Goal: Obtain resource: Download file/media

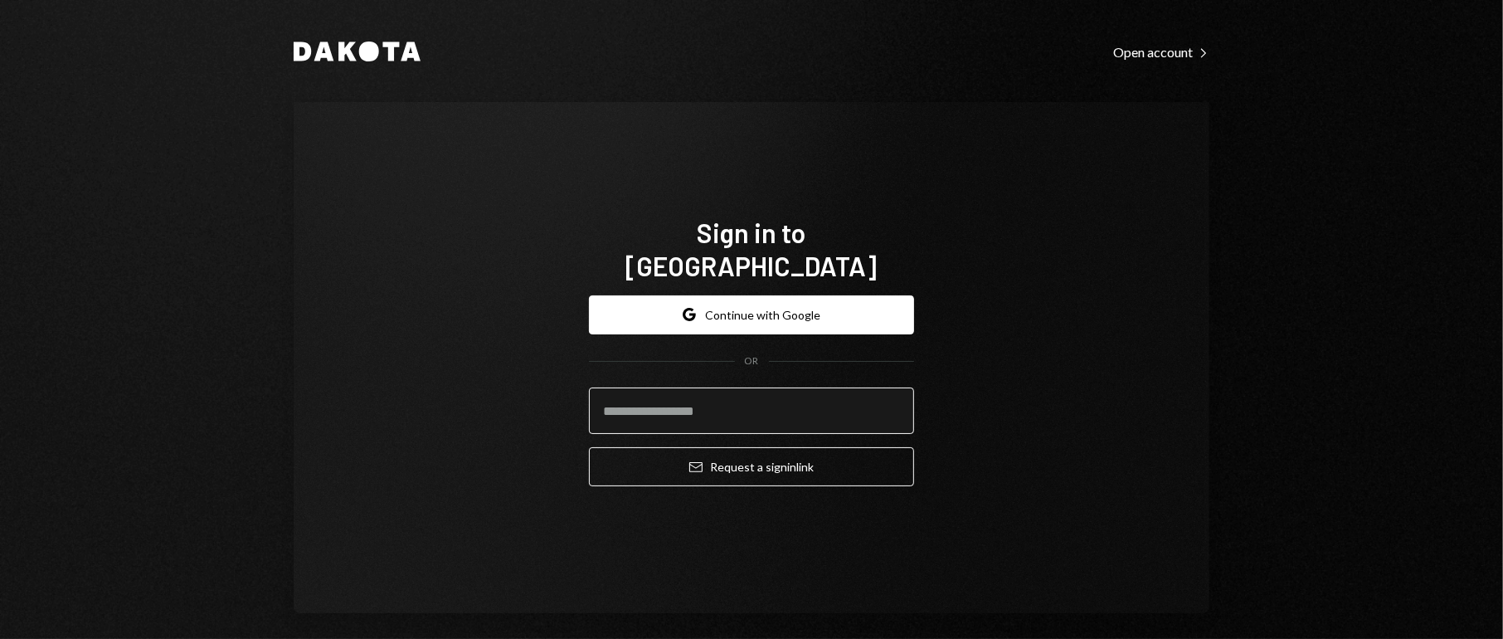
click at [830, 391] on input "email" at bounding box center [751, 410] width 325 height 46
type input "**********"
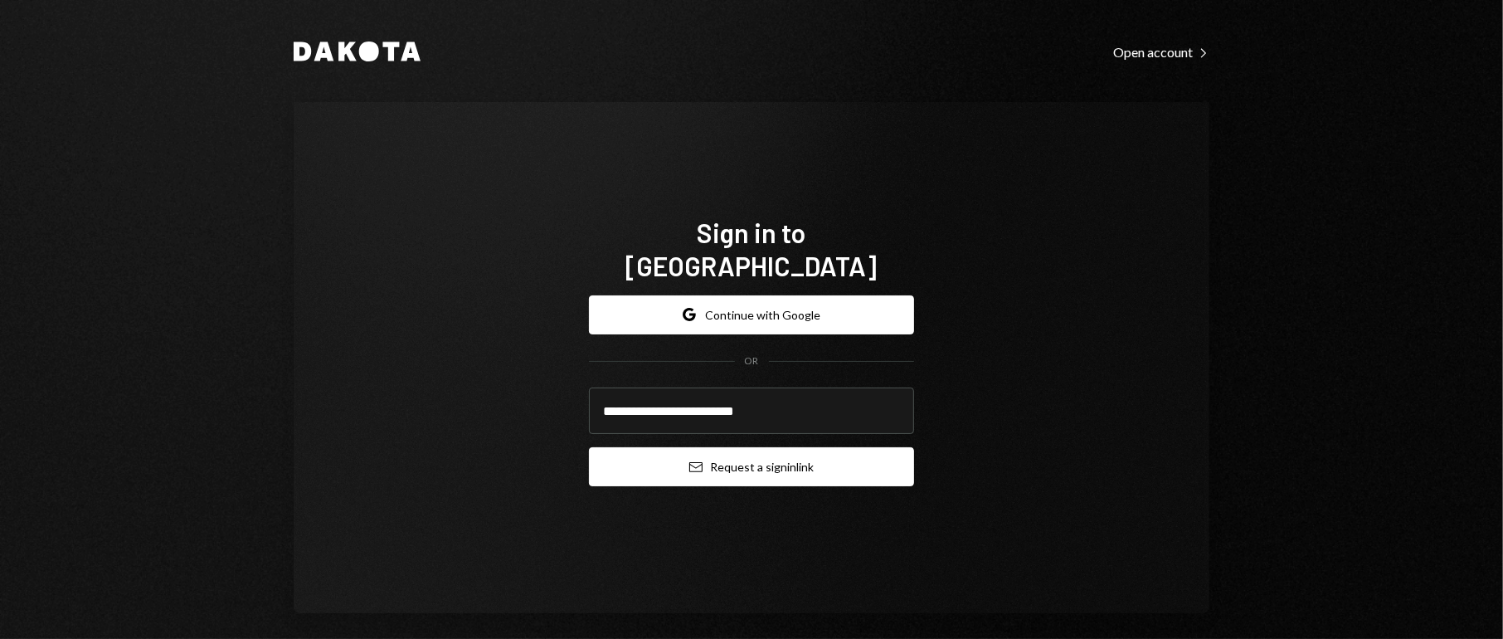
click at [760, 456] on button "Email Request a sign in link" at bounding box center [751, 466] width 325 height 39
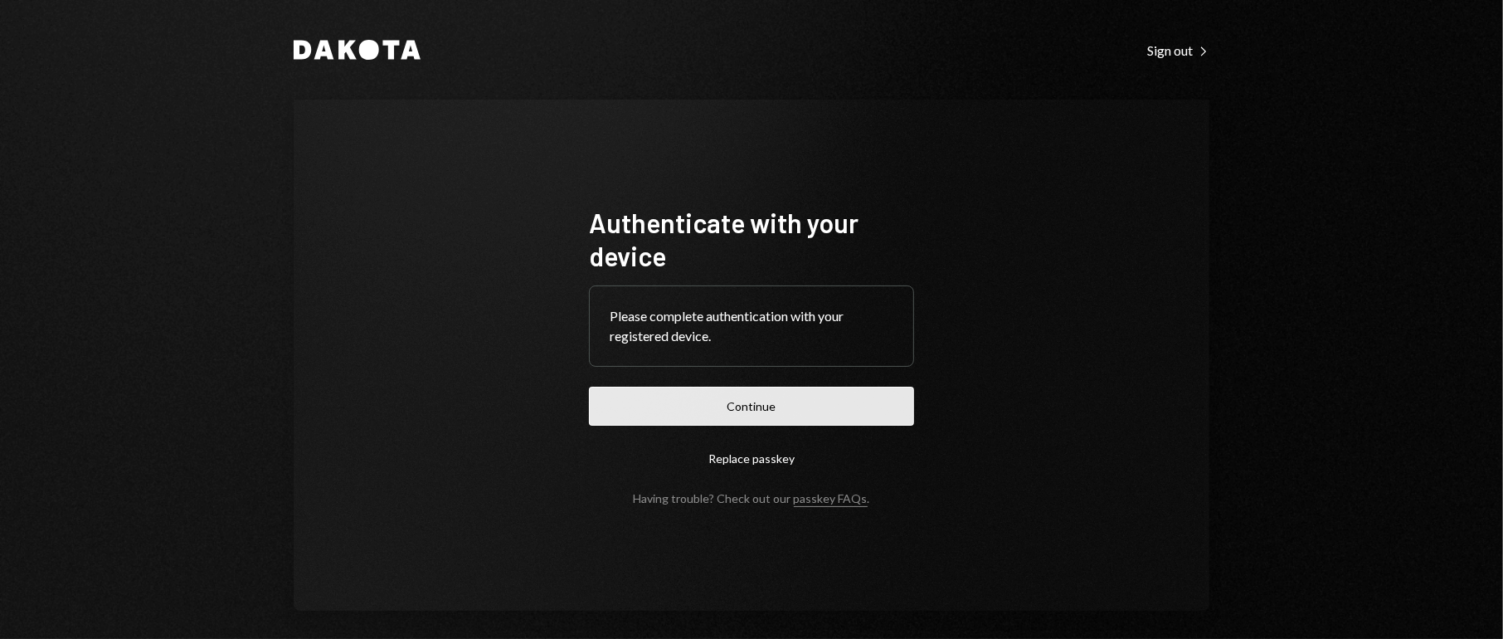
click at [718, 406] on button "Continue" at bounding box center [751, 405] width 325 height 39
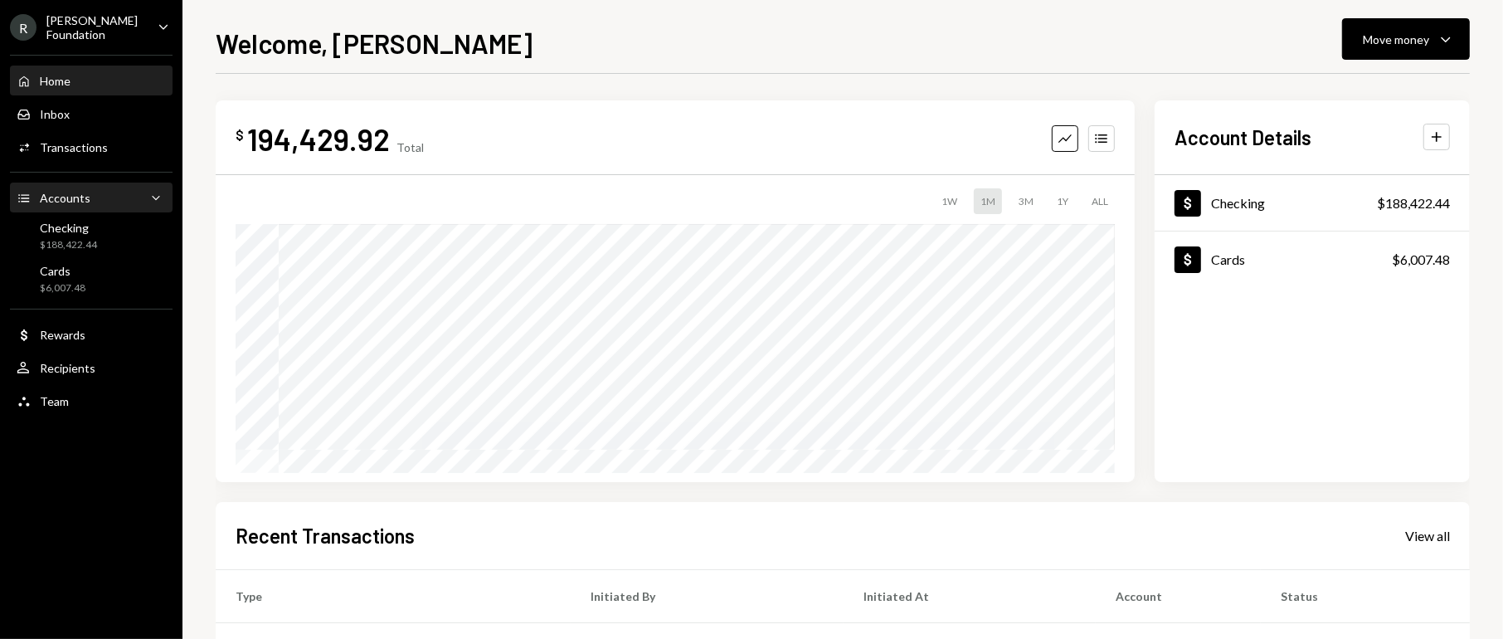
click at [12, 201] on link "Accounts Accounts Caret Down" at bounding box center [91, 197] width 163 height 30
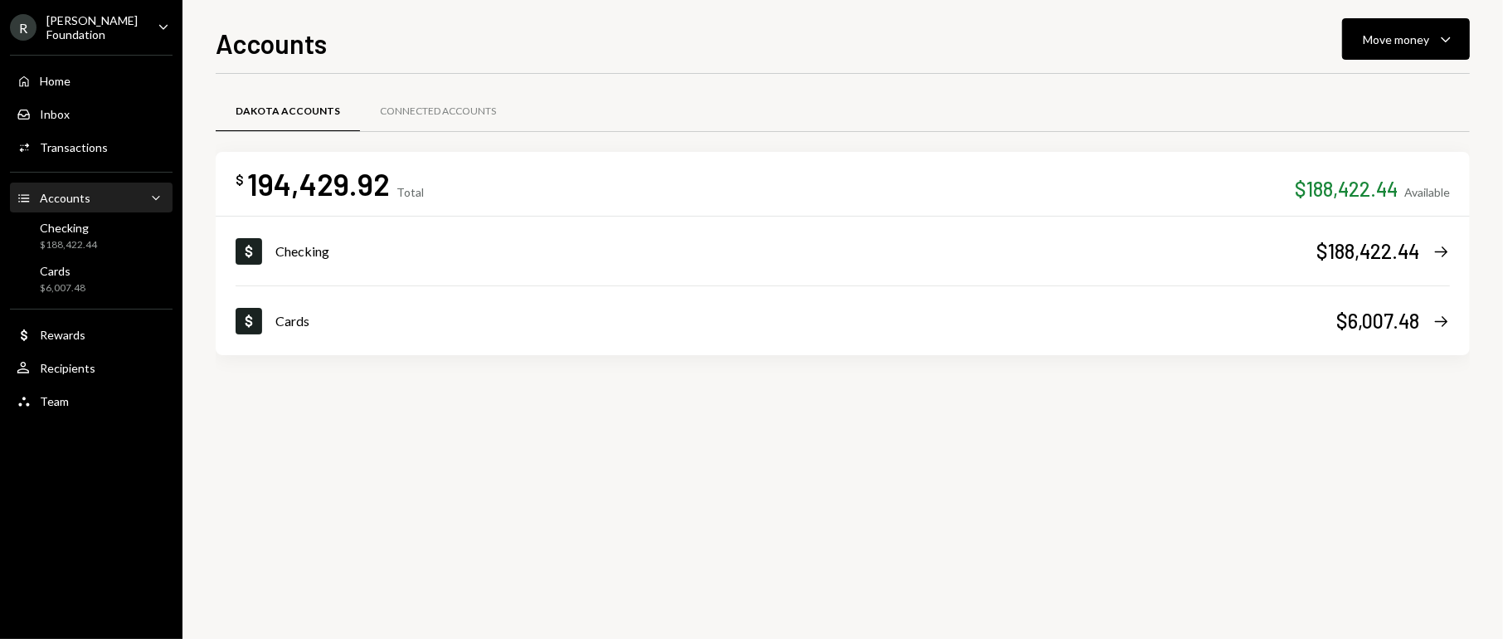
click at [92, 36] on div "R [PERSON_NAME] Foundation" at bounding box center [77, 27] width 134 height 28
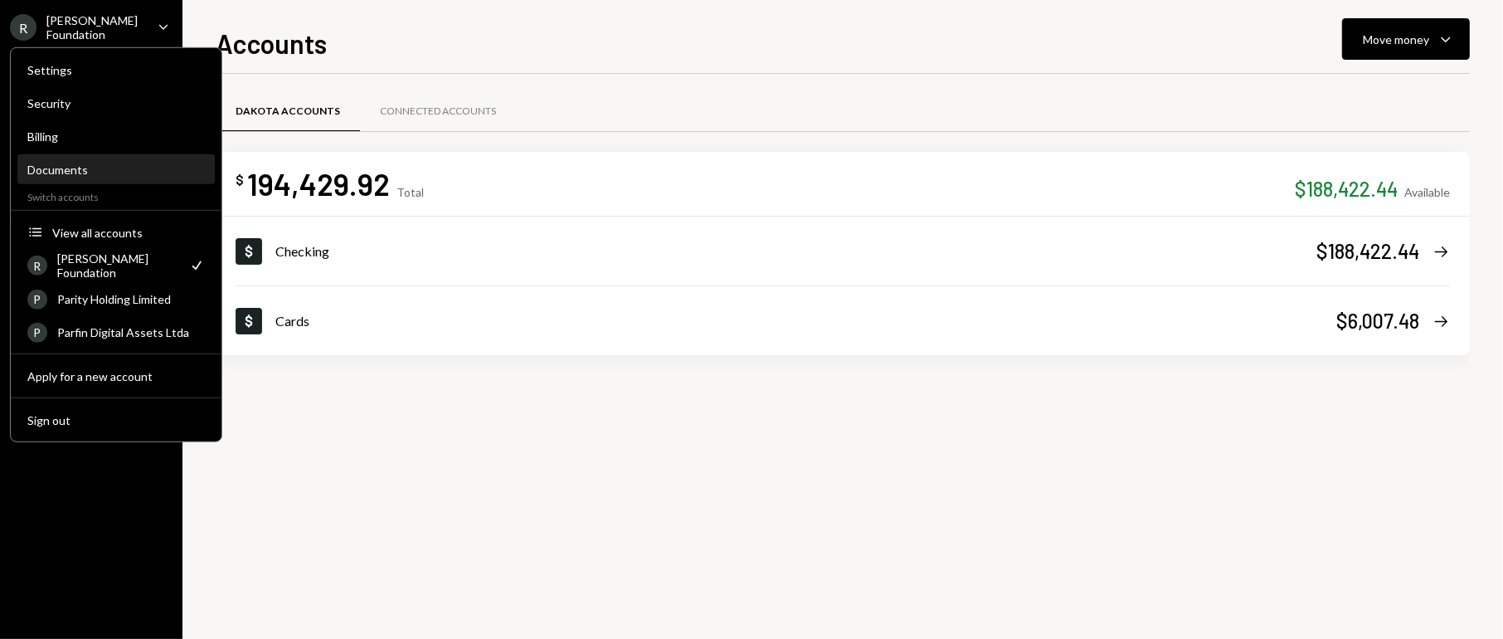
click at [114, 173] on div "Documents" at bounding box center [115, 170] width 177 height 14
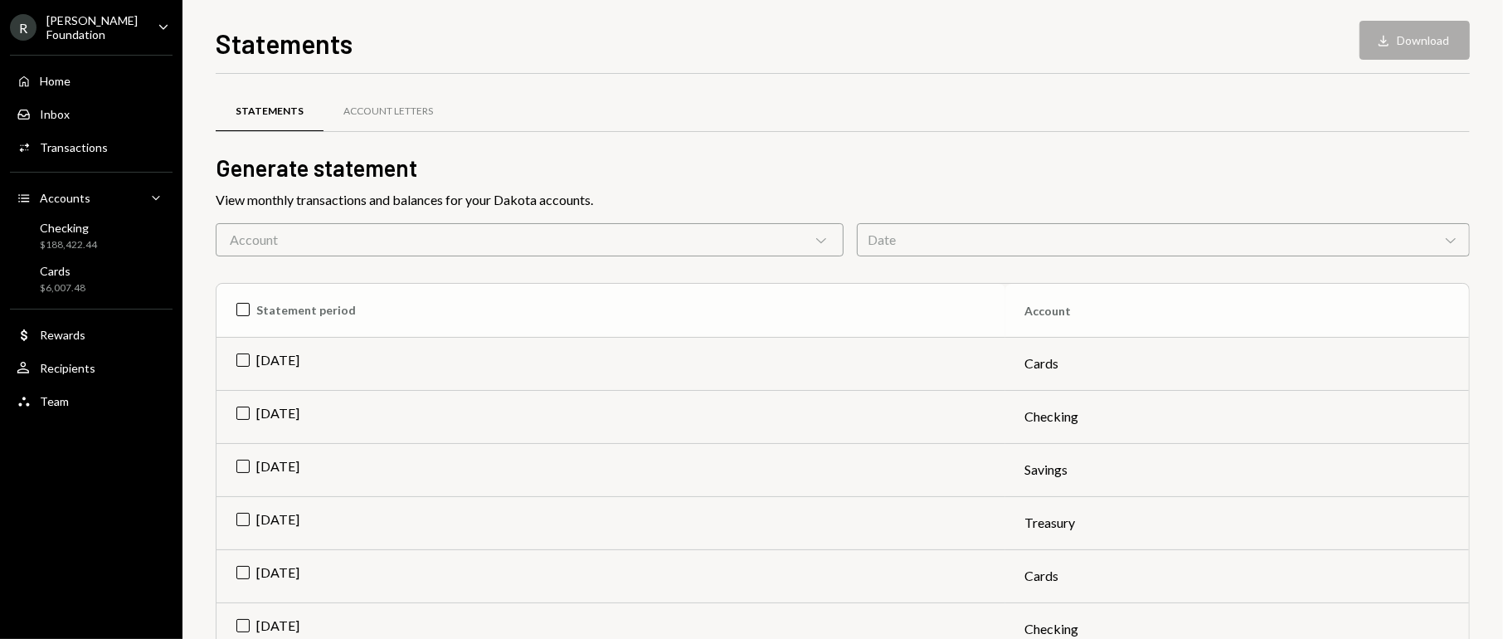
click at [249, 303] on th "Statement period" at bounding box center [610, 310] width 789 height 53
click at [236, 309] on th "Check Statement period" at bounding box center [610, 310] width 789 height 53
click at [243, 353] on td "[DATE]" at bounding box center [610, 363] width 789 height 53
click at [242, 411] on td "[DATE]" at bounding box center [610, 416] width 789 height 53
drag, startPoint x: 237, startPoint y: 457, endPoint x: 238, endPoint y: 495, distance: 38.2
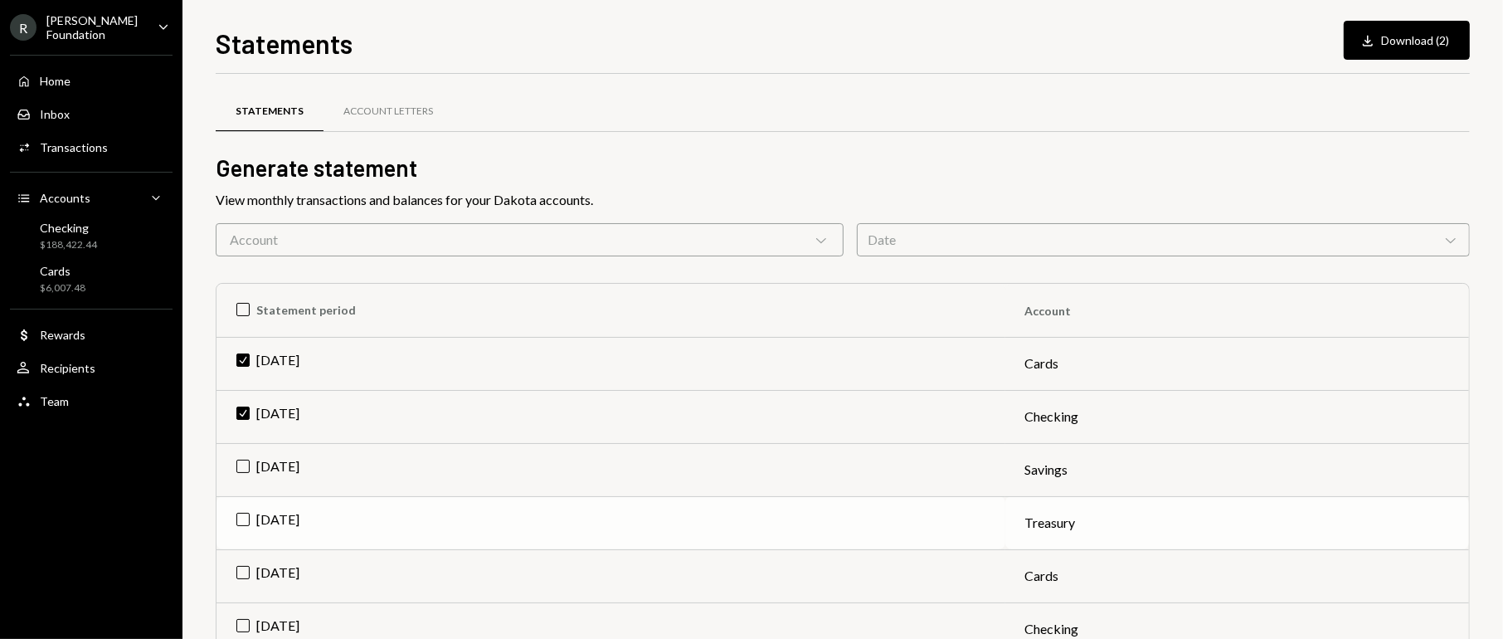
click at [238, 456] on td "[DATE]" at bounding box center [610, 469] width 789 height 53
click at [244, 508] on td "[DATE]" at bounding box center [610, 522] width 789 height 53
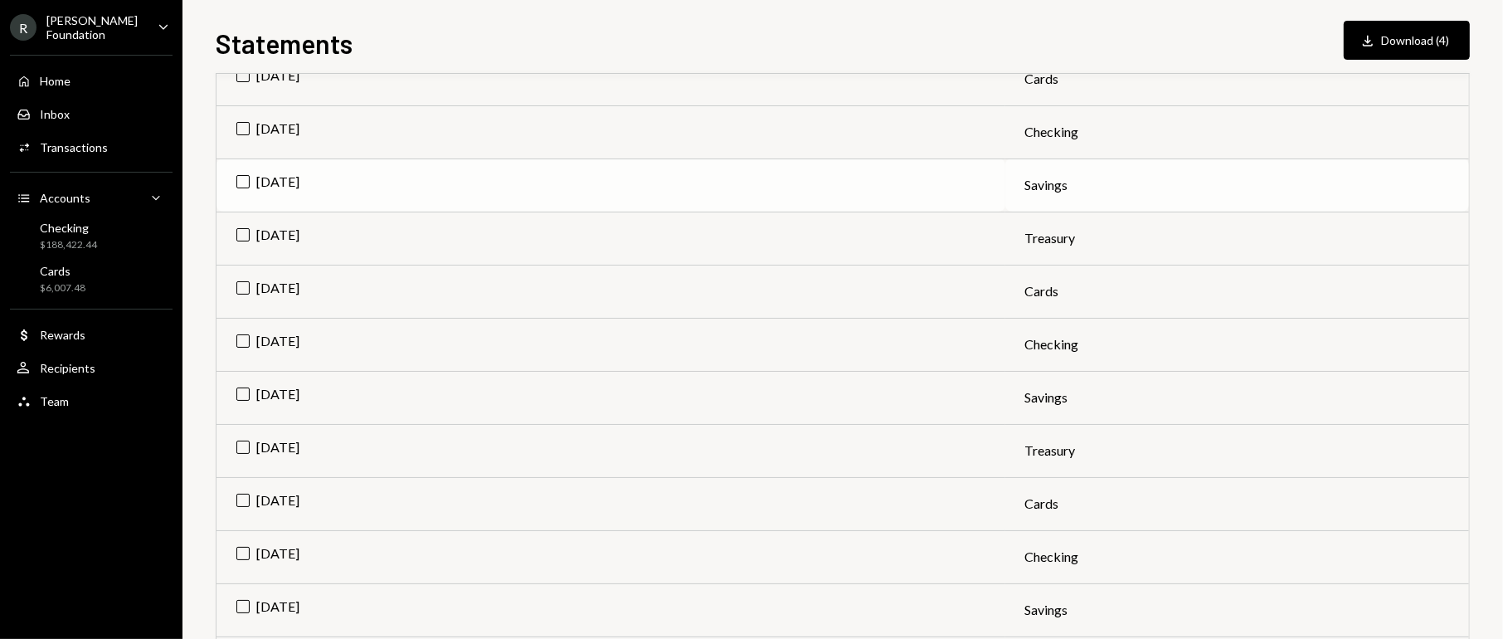
scroll to position [498, 0]
click at [1416, 50] on button "Download Download (4)" at bounding box center [1407, 40] width 126 height 39
click at [109, 17] on div "R [PERSON_NAME] Foundation" at bounding box center [77, 27] width 134 height 28
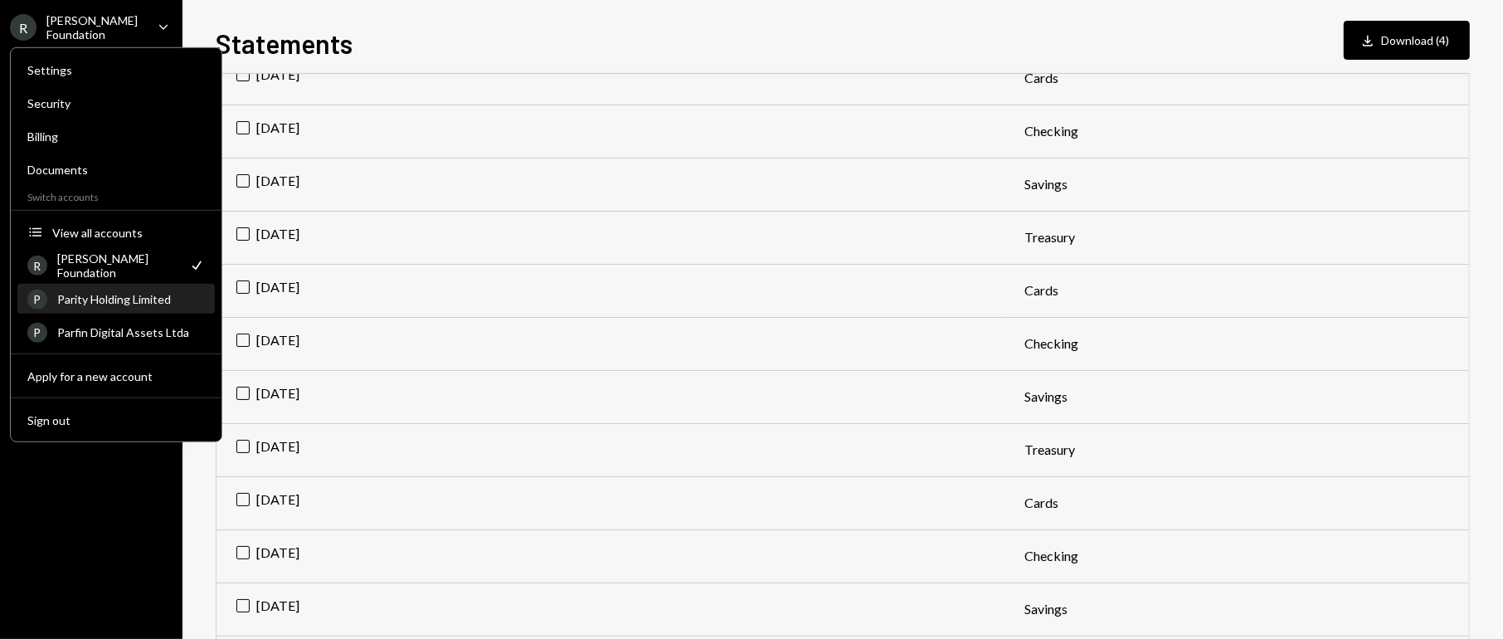
click at [151, 297] on div "Parity Holding Limited" at bounding box center [131, 299] width 148 height 14
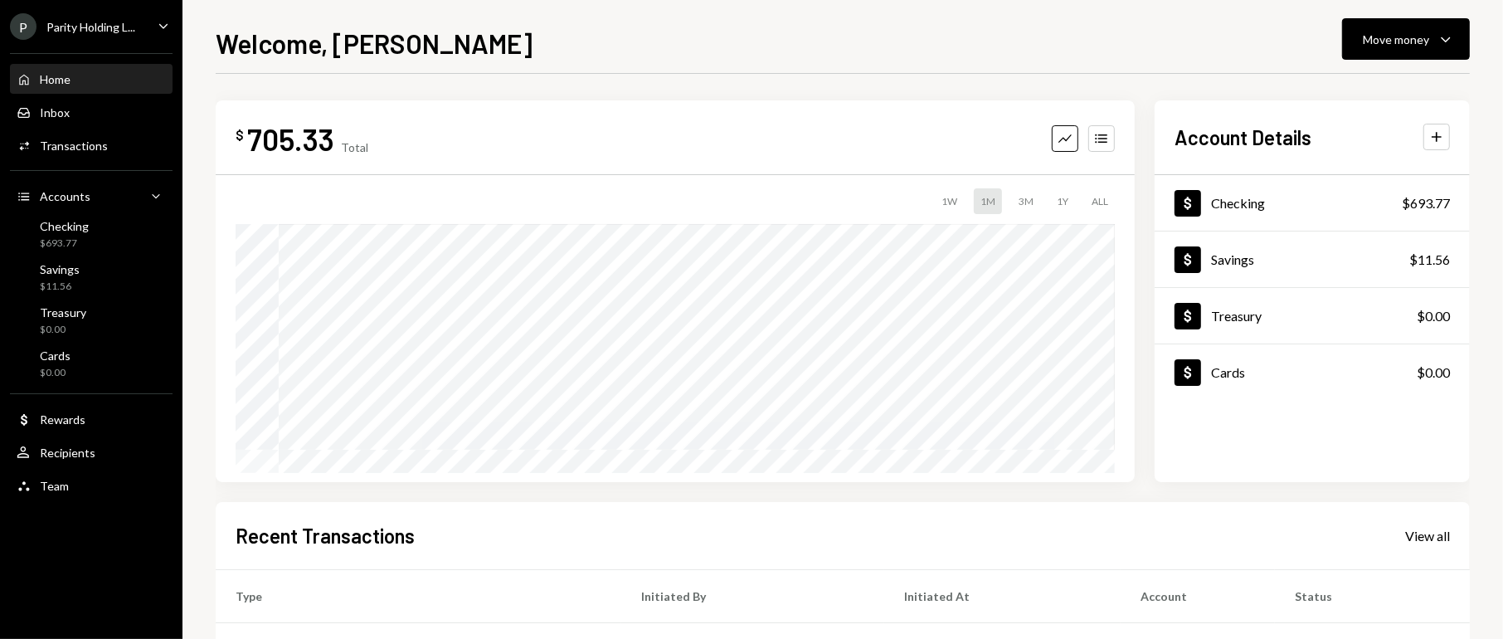
click at [67, 17] on div "P Parity Holding L..." at bounding box center [72, 26] width 125 height 27
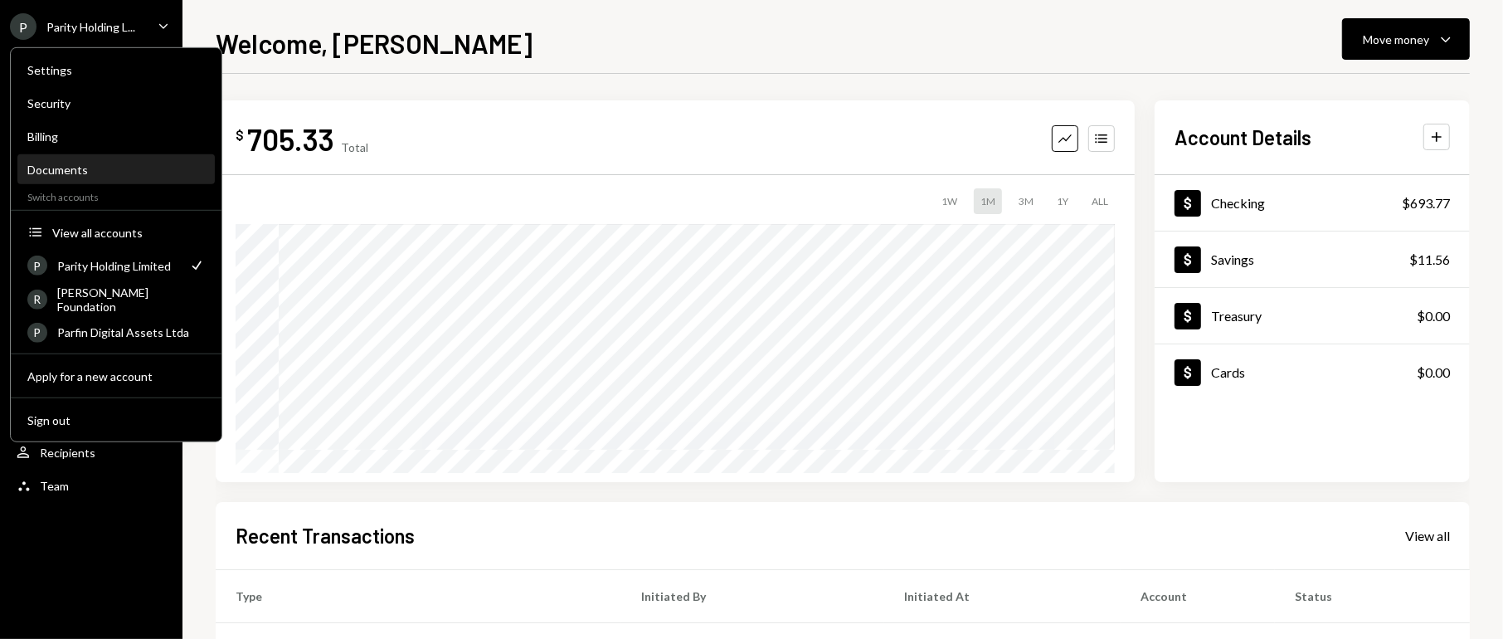
click at [91, 177] on div "Documents" at bounding box center [115, 170] width 177 height 28
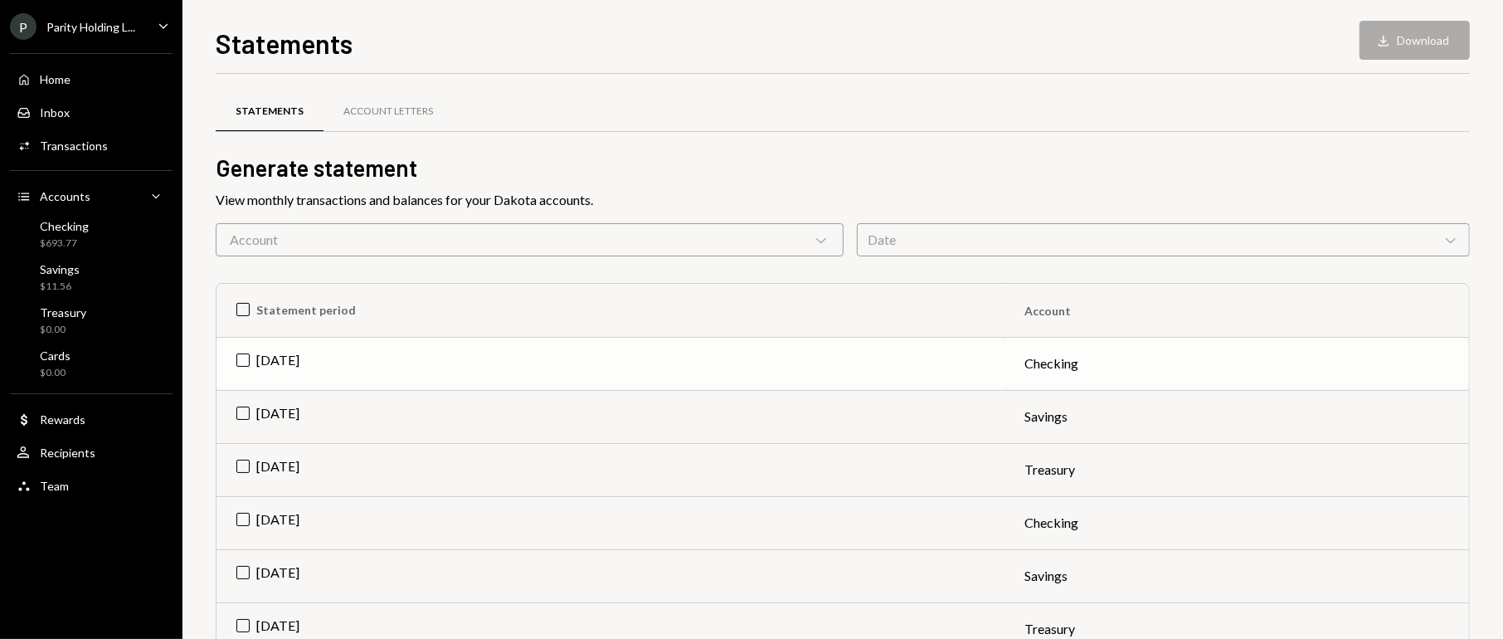
click at [250, 364] on td "[DATE]" at bounding box center [610, 363] width 789 height 53
drag, startPoint x: 257, startPoint y: 408, endPoint x: 252, endPoint y: 416, distance: 9.0
click at [256, 408] on td "[DATE]" at bounding box center [610, 416] width 789 height 53
click at [246, 460] on td "[DATE]" at bounding box center [610, 469] width 789 height 53
click at [1431, 39] on button "Download Download (3)" at bounding box center [1407, 40] width 126 height 39
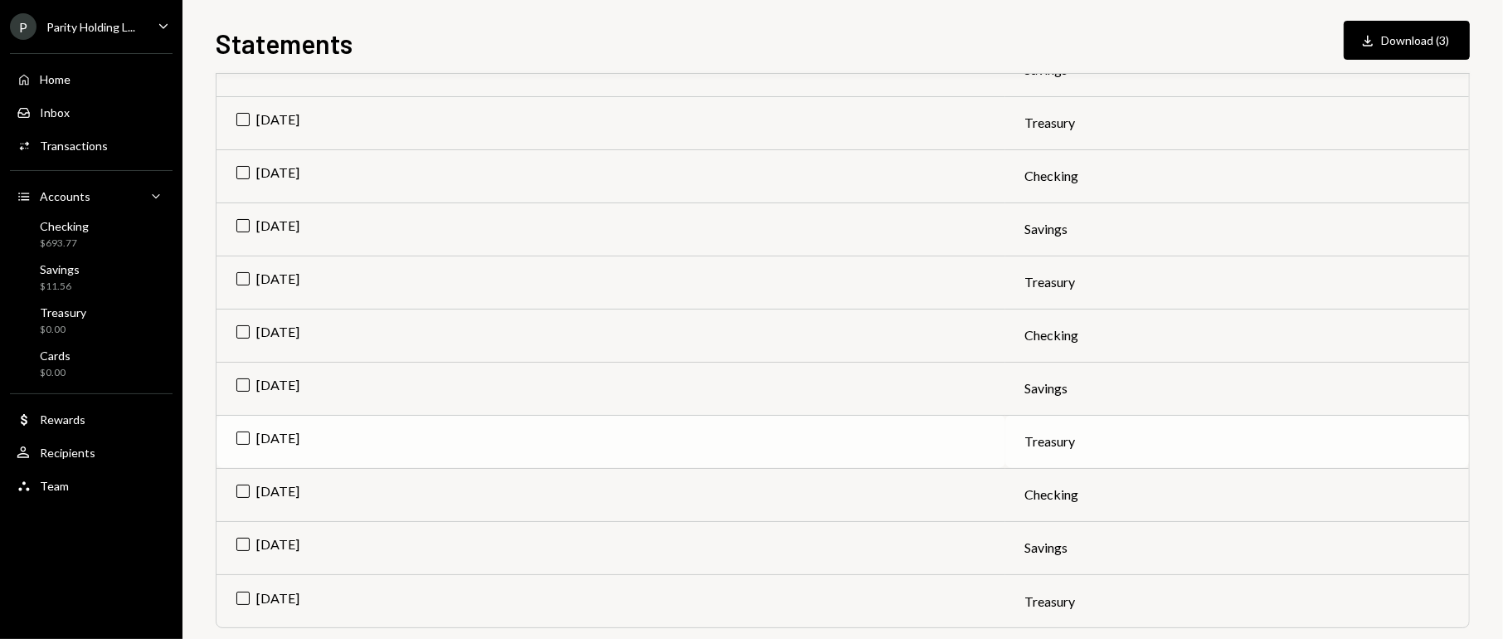
scroll to position [688, 0]
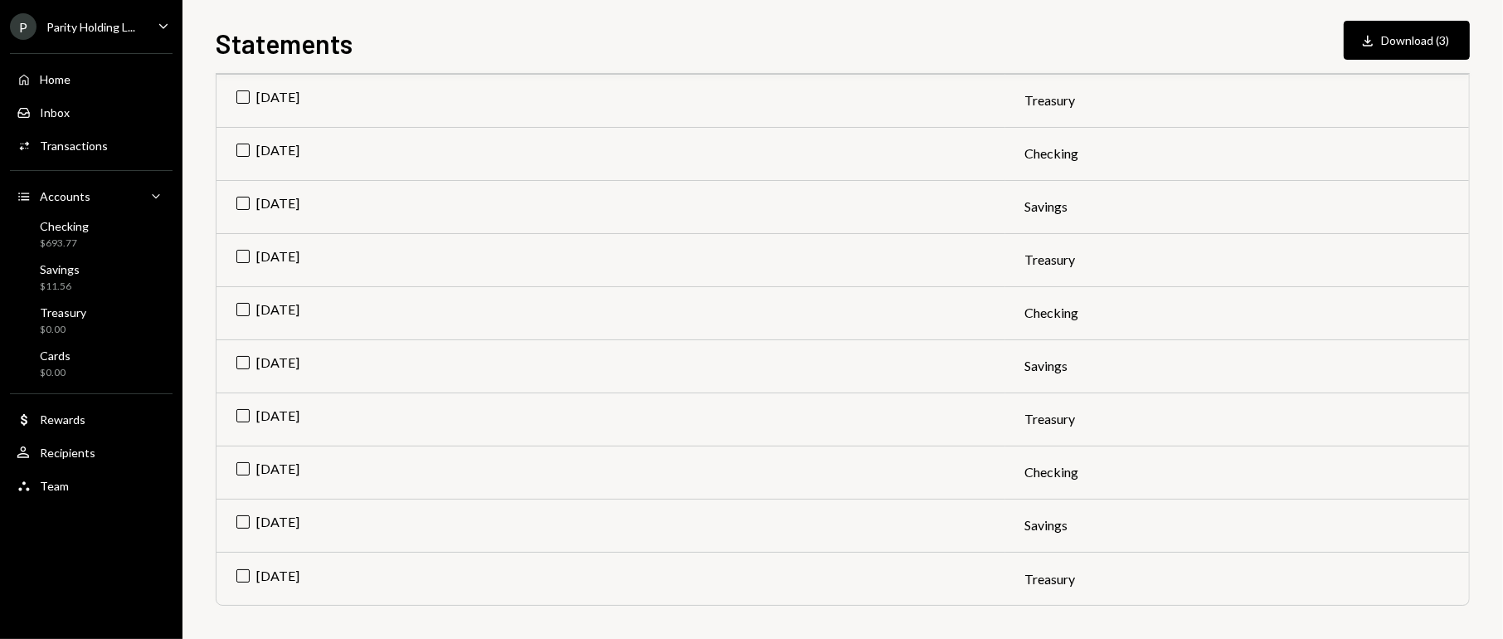
click at [163, 28] on icon "Caret Down" at bounding box center [163, 26] width 18 height 18
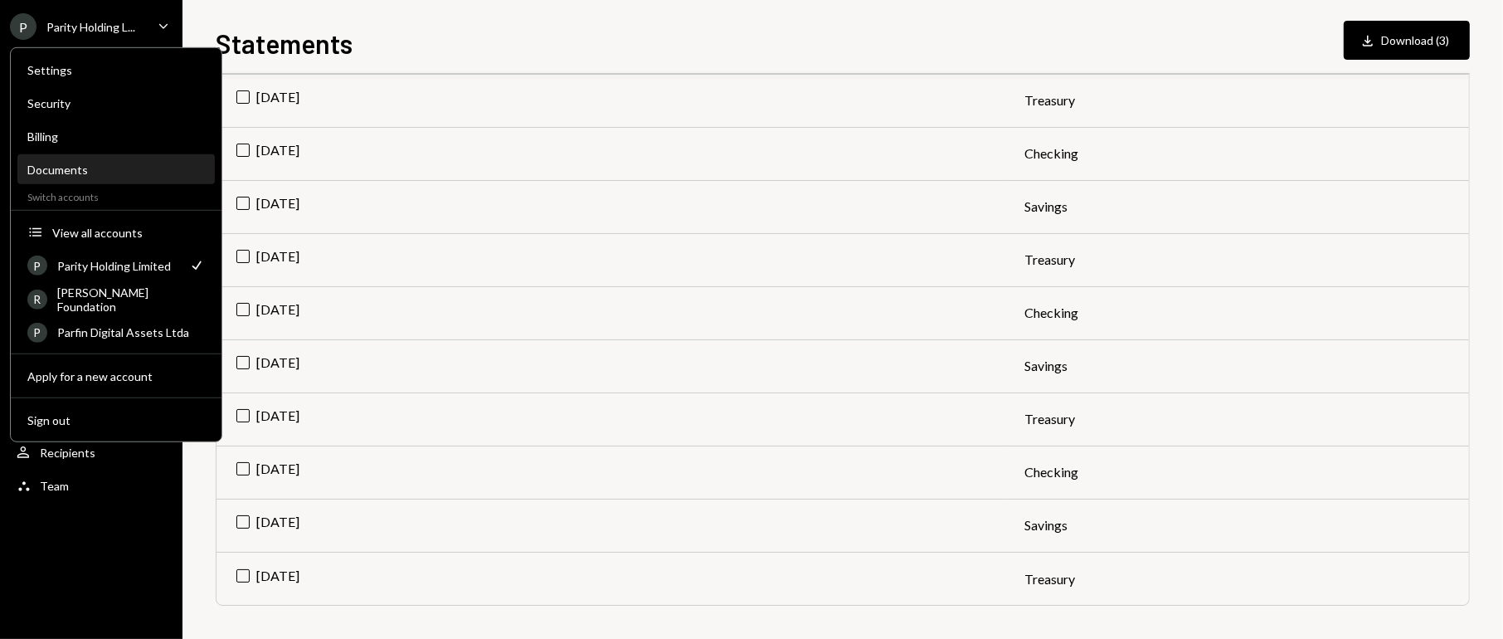
click at [75, 170] on div "Documents" at bounding box center [115, 170] width 177 height 14
click at [121, 26] on div "Parity Holding L..." at bounding box center [90, 27] width 89 height 14
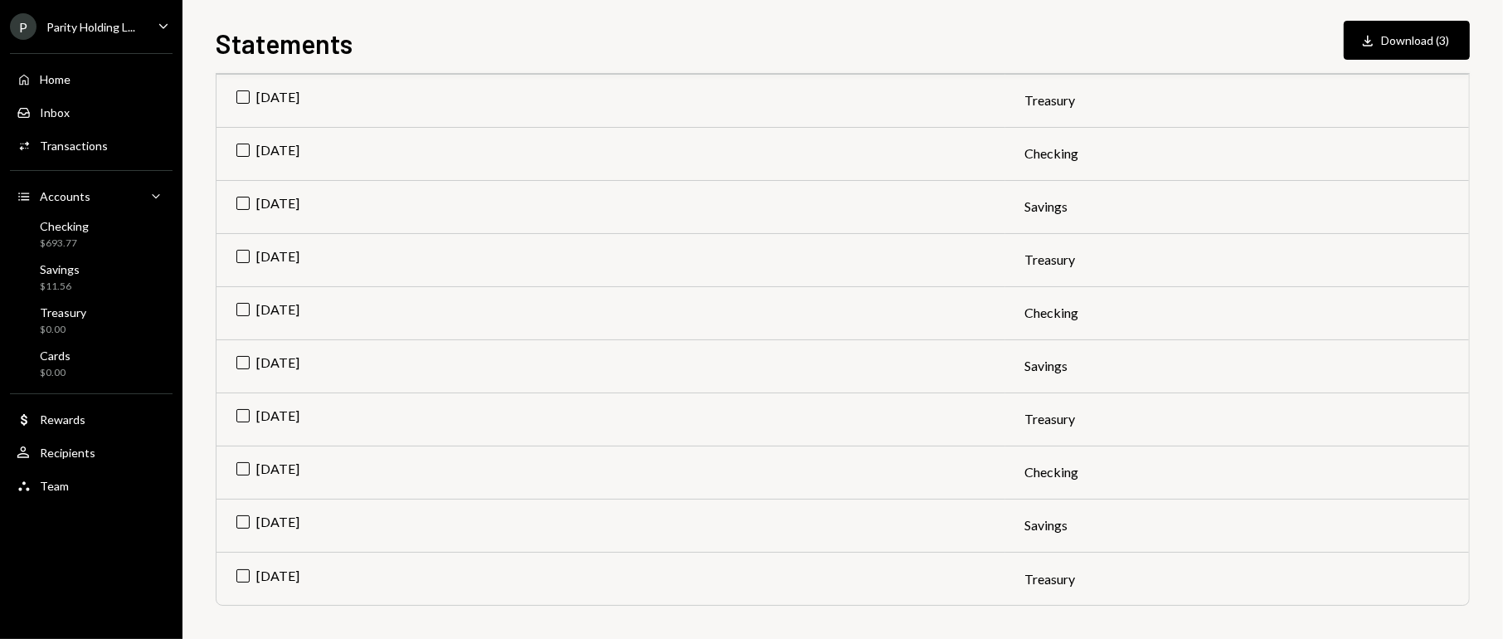
click at [151, 27] on div "P Parity Holding L... Caret Down" at bounding box center [91, 26] width 182 height 27
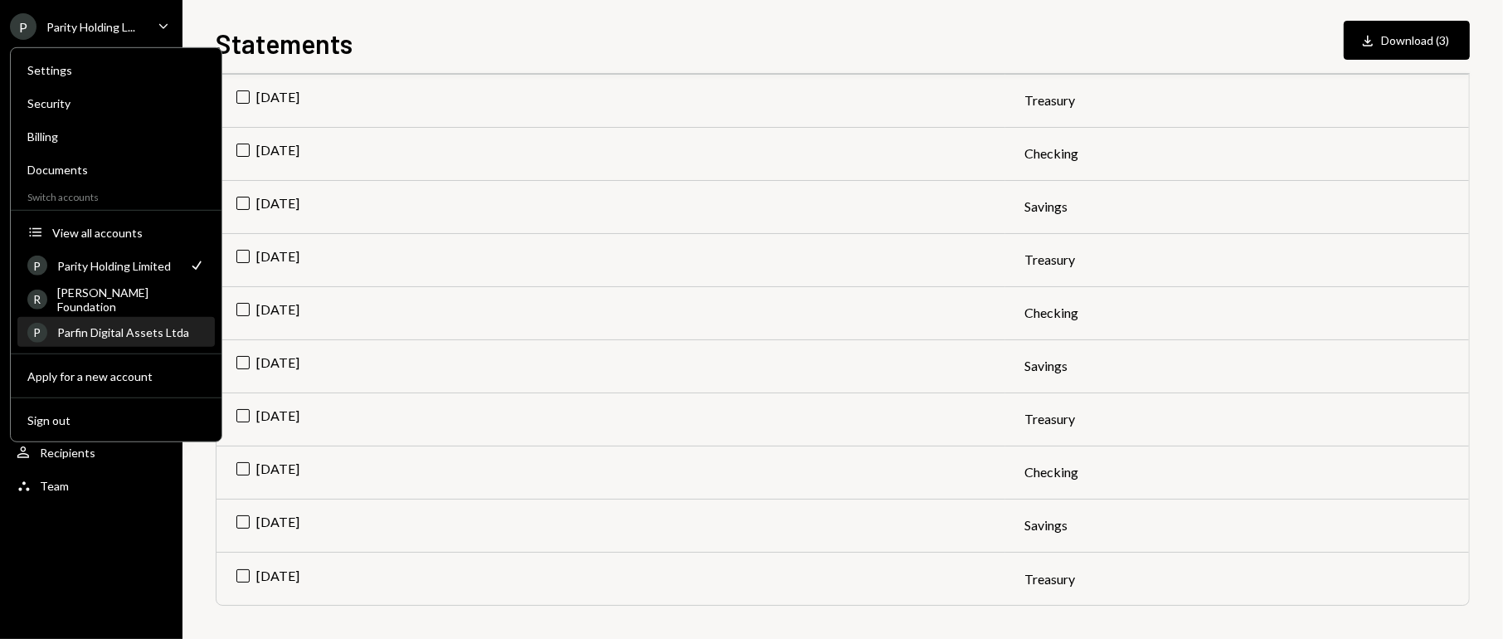
click at [126, 326] on div "Parfin Digital Assets Ltda" at bounding box center [131, 332] width 148 height 14
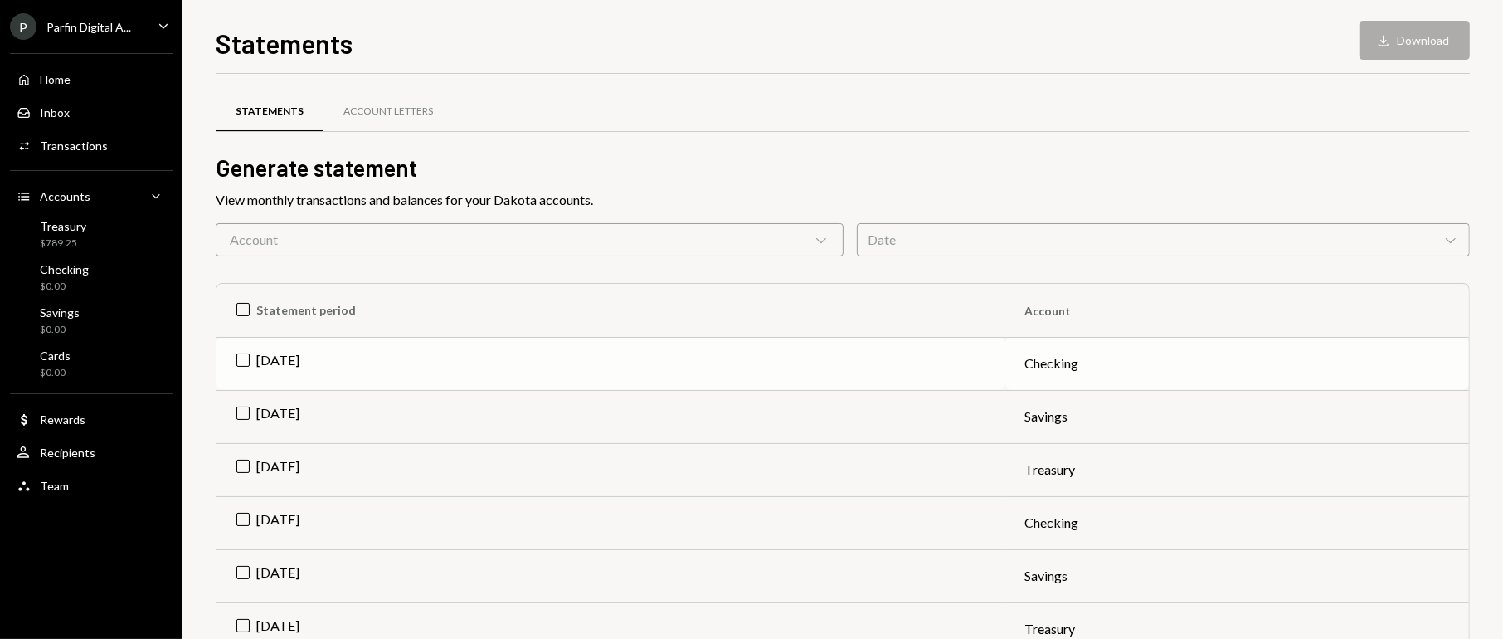
click at [236, 359] on td "Sep 2025" at bounding box center [610, 363] width 789 height 53
click at [240, 411] on td "[DATE]" at bounding box center [610, 416] width 789 height 53
click at [246, 456] on td "[DATE]" at bounding box center [610, 469] width 789 height 53
click at [1398, 36] on button "Download Download (3)" at bounding box center [1407, 40] width 126 height 39
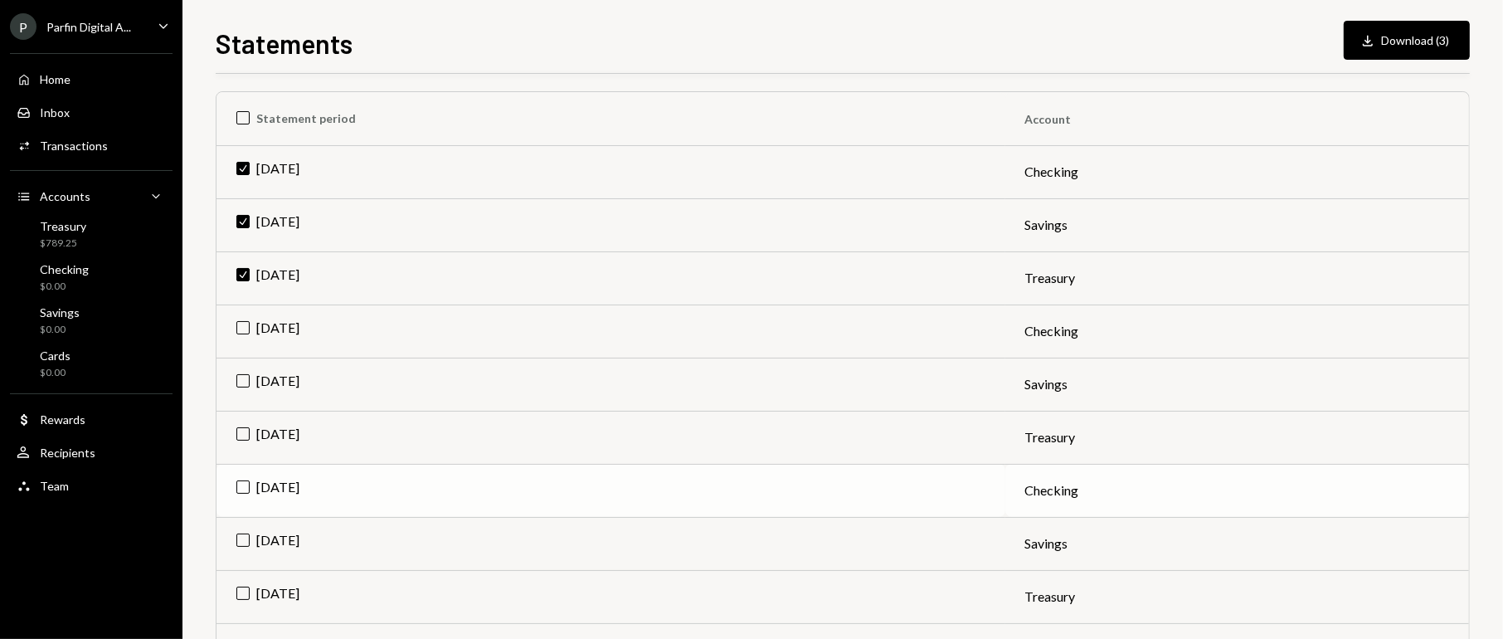
scroll to position [369, 0]
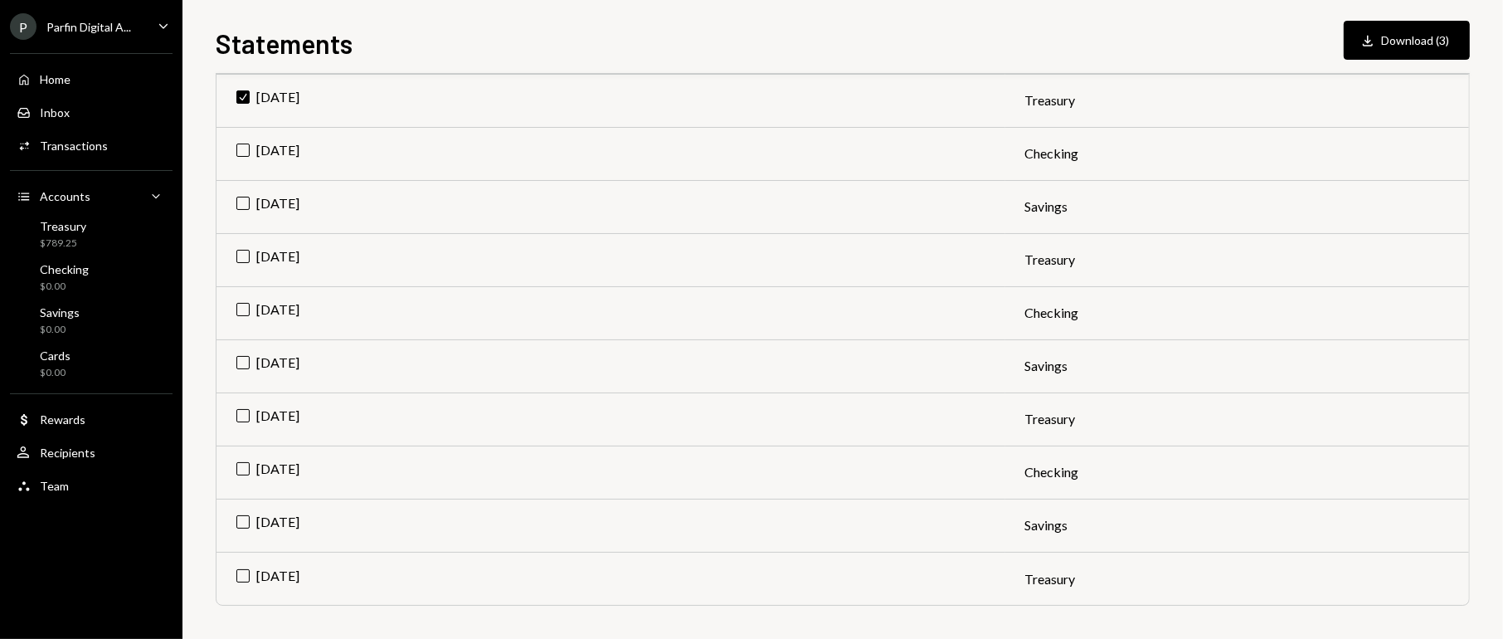
click at [77, 20] on div "Parfin Digital A..." at bounding box center [88, 27] width 85 height 14
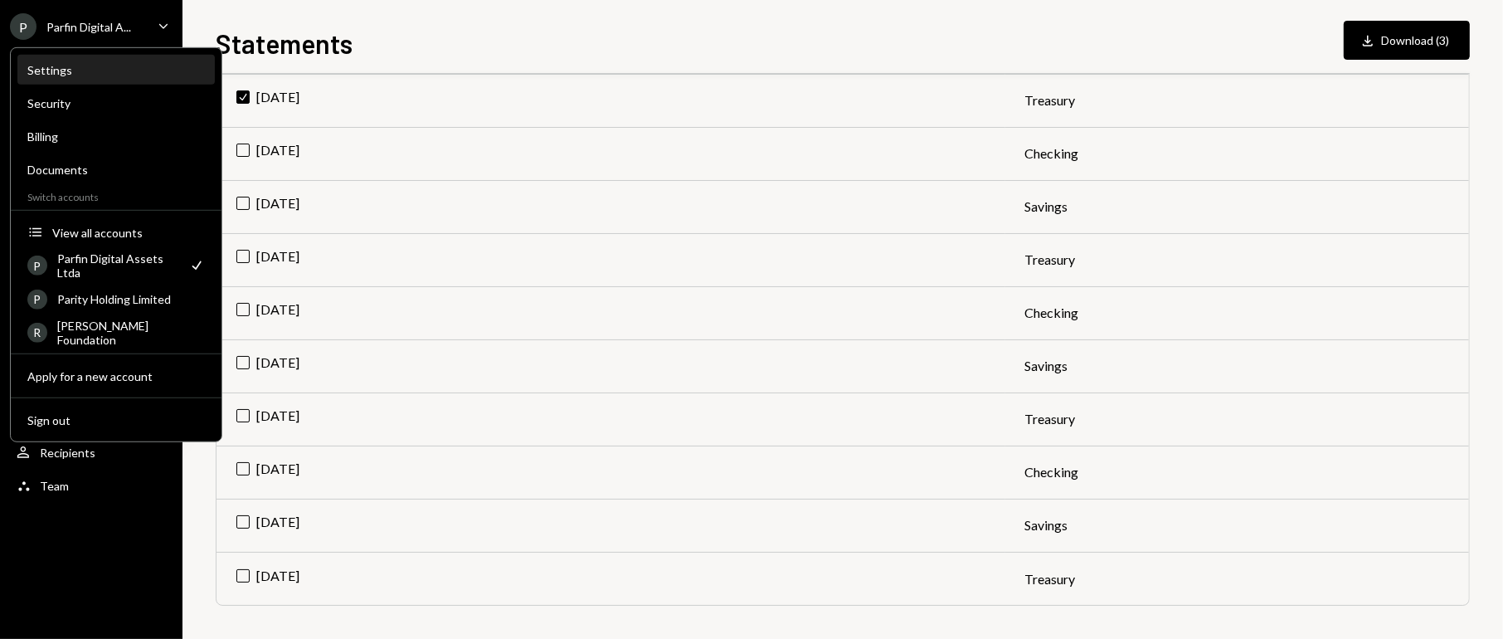
click at [56, 73] on div "Settings" at bounding box center [115, 70] width 177 height 14
